Goal: Task Accomplishment & Management: Manage account settings

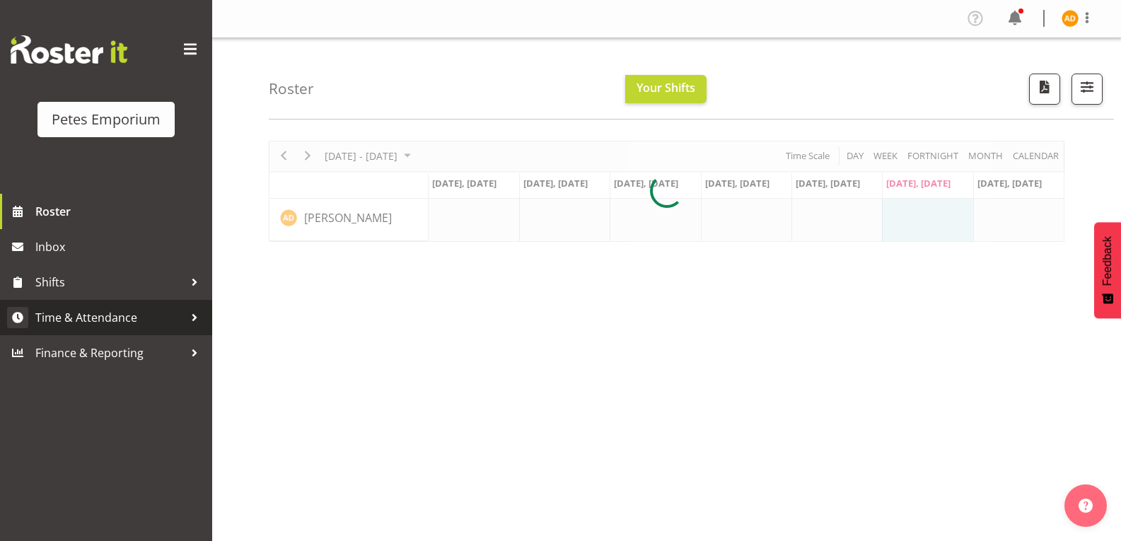
click at [192, 323] on div at bounding box center [194, 317] width 21 height 21
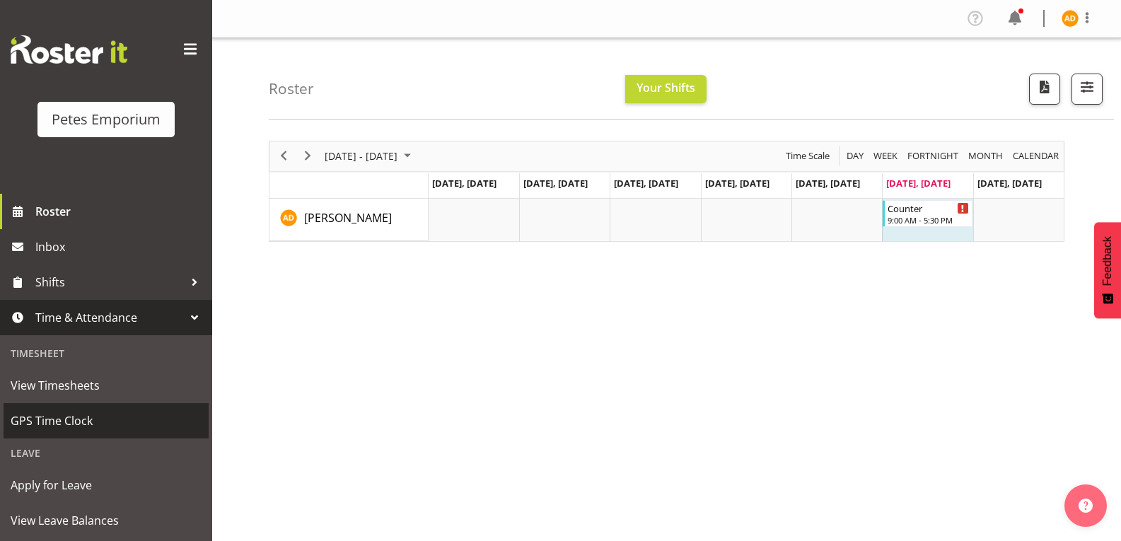
click at [124, 415] on span "GPS Time Clock" at bounding box center [106, 420] width 191 height 21
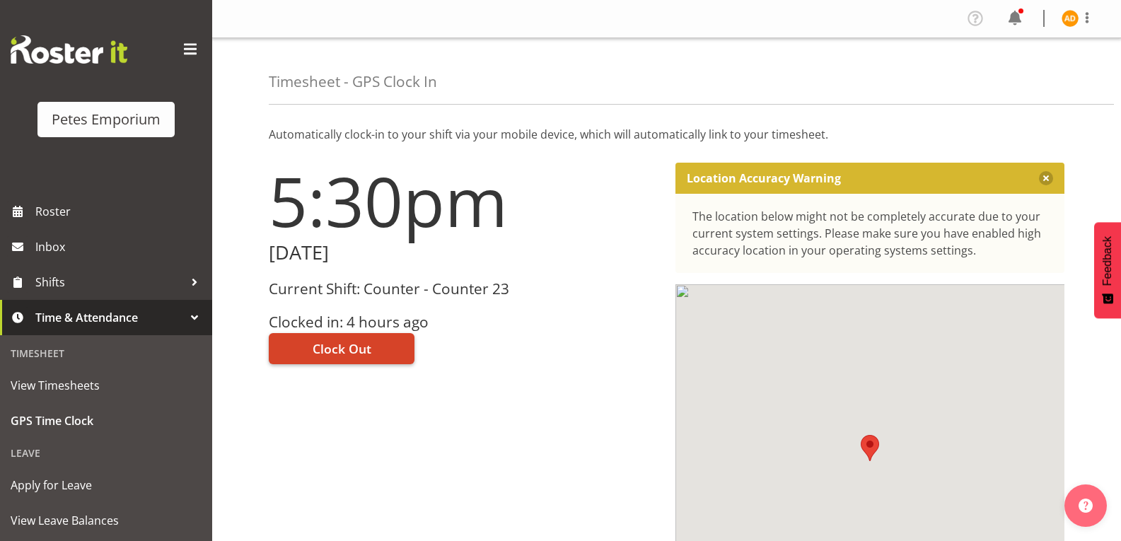
click at [330, 342] on span "Clock Out" at bounding box center [342, 349] width 59 height 18
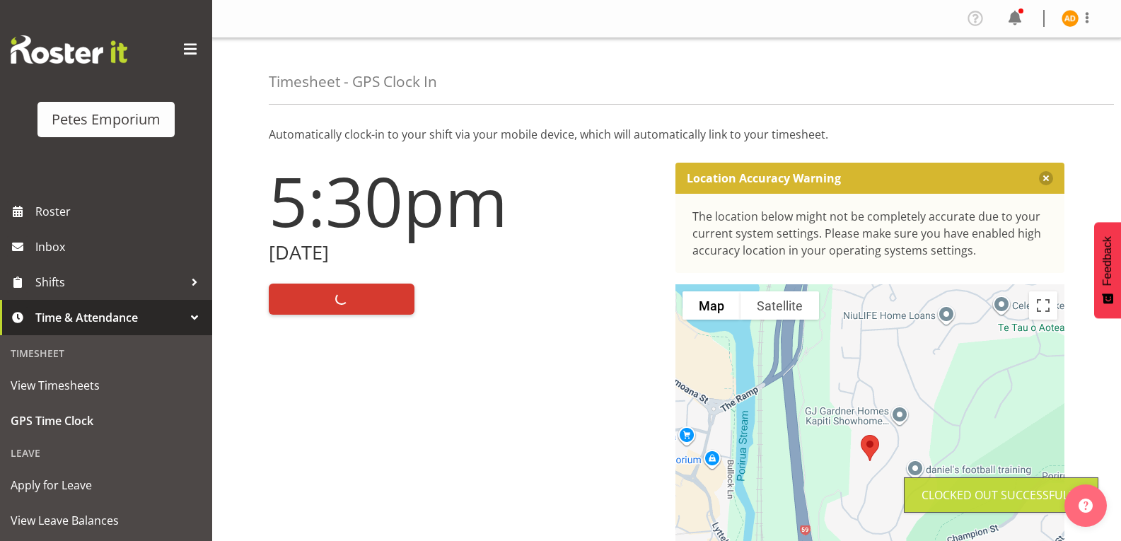
click at [1072, 25] on img at bounding box center [1070, 18] width 17 height 17
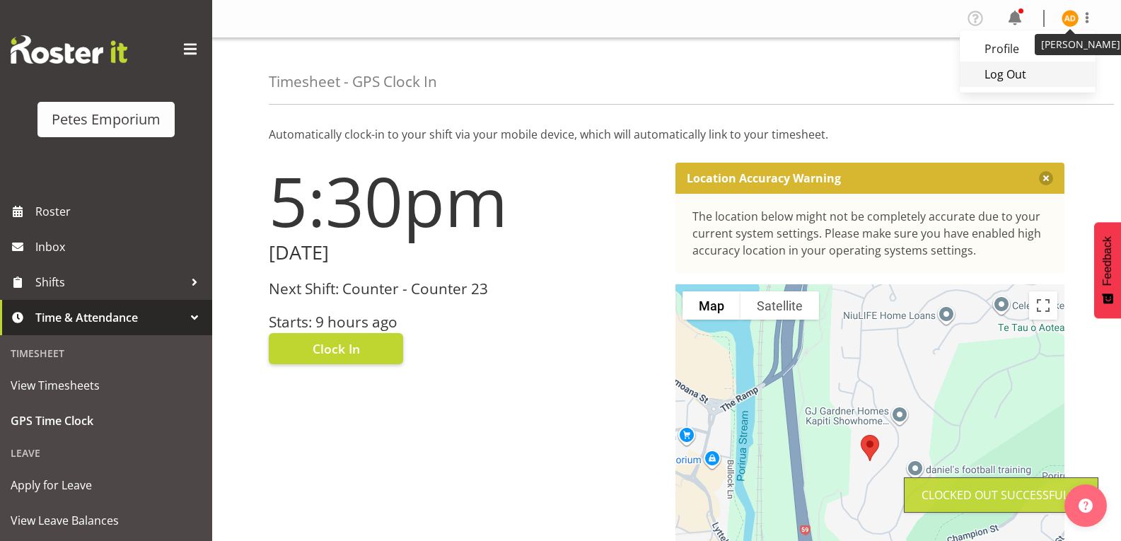
click at [1023, 74] on link "Log Out" at bounding box center [1028, 74] width 136 height 25
